Goal: Transaction & Acquisition: Purchase product/service

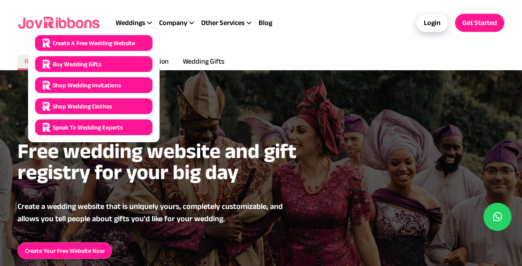
click at [85, 60] on span "Buy Wedding Gifts" at bounding box center [77, 64] width 49 height 9
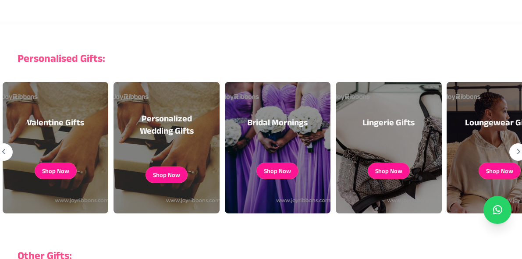
scroll to position [140, 0]
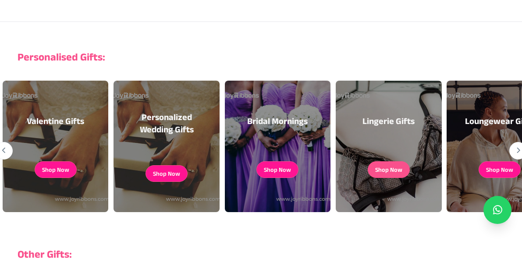
drag, startPoint x: 200, startPoint y: 77, endPoint x: 394, endPoint y: 170, distance: 215.0
click at [394, 170] on div "Personalised Gifts: Loungewear Gifts Shop Now Home Decor Gifts Shop Now Bridesm…" at bounding box center [261, 148] width 522 height 197
click at [383, 175] on link "Shop Now" at bounding box center [389, 169] width 42 height 17
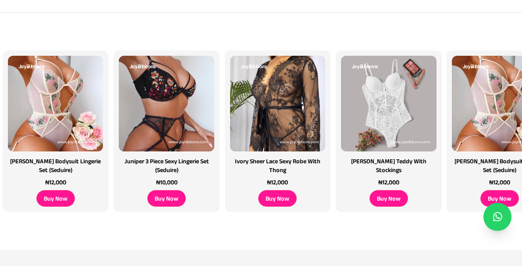
scroll to position [193, 0]
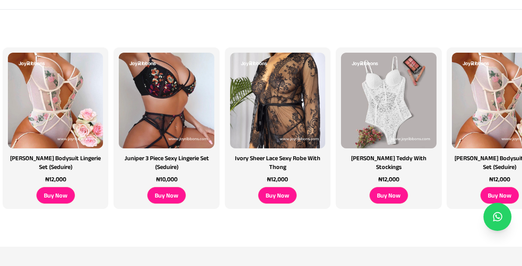
click at [463, 25] on div "[PERSON_NAME] Teddy With Stockings ₦12,000 Buy Now [PERSON_NAME] Bodysuit Linge…" at bounding box center [261, 128] width 522 height 236
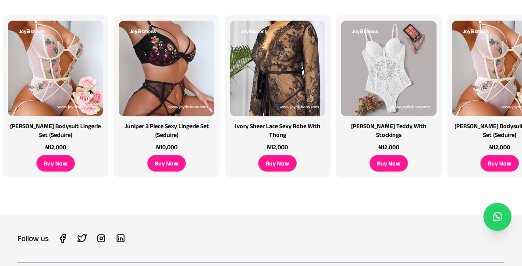
scroll to position [228, 0]
